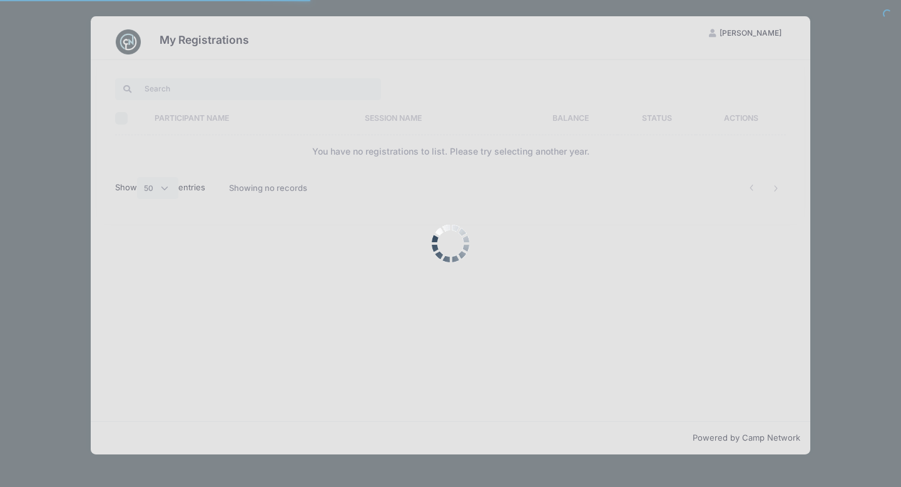
select select "50"
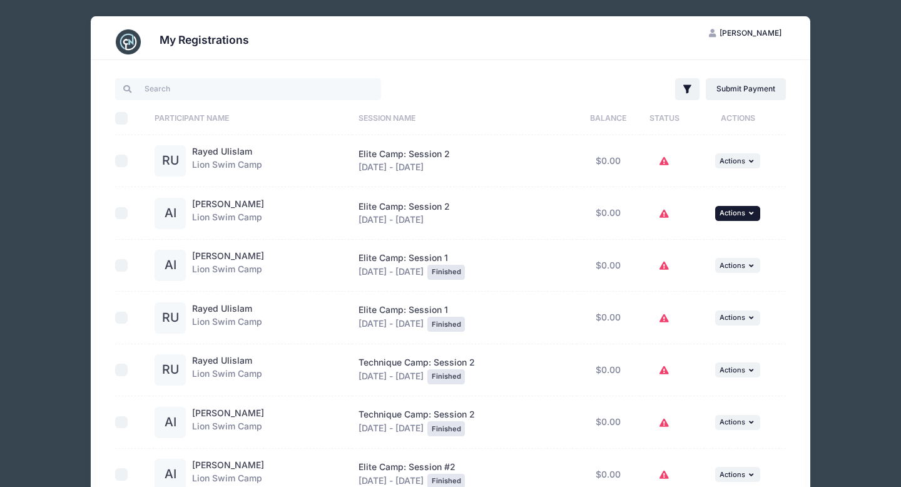
click at [741, 212] on span "Actions" at bounding box center [732, 212] width 26 height 9
click at [708, 270] on link "View Attachments" at bounding box center [698, 265] width 113 height 24
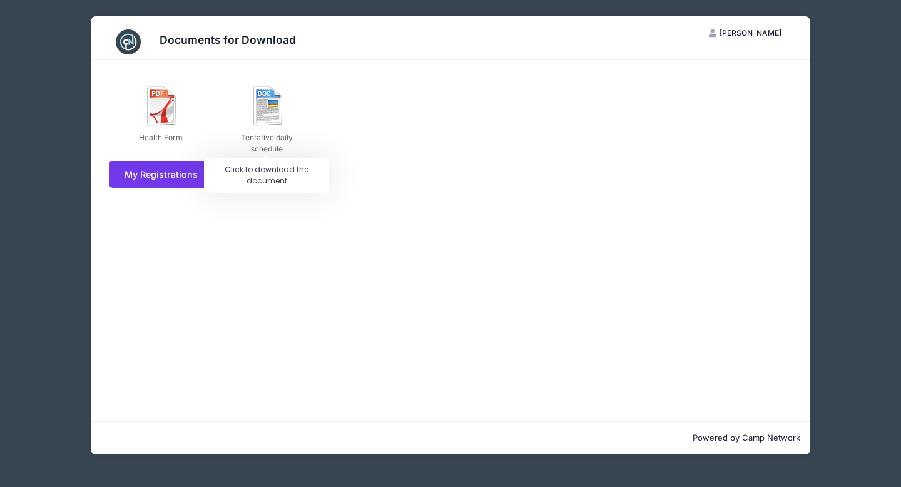
click at [271, 103] on img at bounding box center [268, 106] width 40 height 40
click at [644, 23] on div "Documents for Download" at bounding box center [450, 38] width 719 height 44
